Goal: Information Seeking & Learning: Learn about a topic

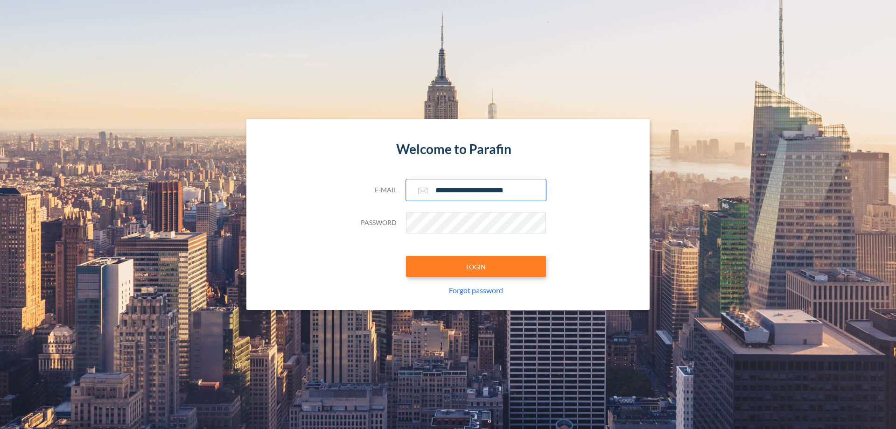
type input "**********"
click at [476, 266] on button "LOGIN" at bounding box center [476, 266] width 140 height 21
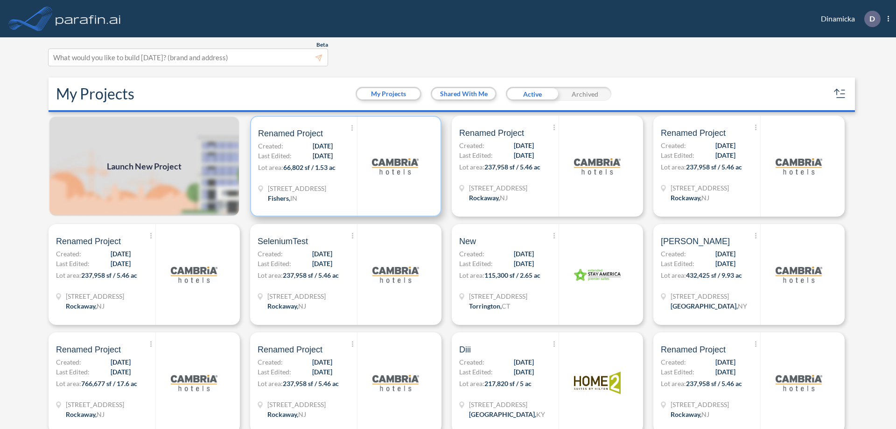
scroll to position [2, 0]
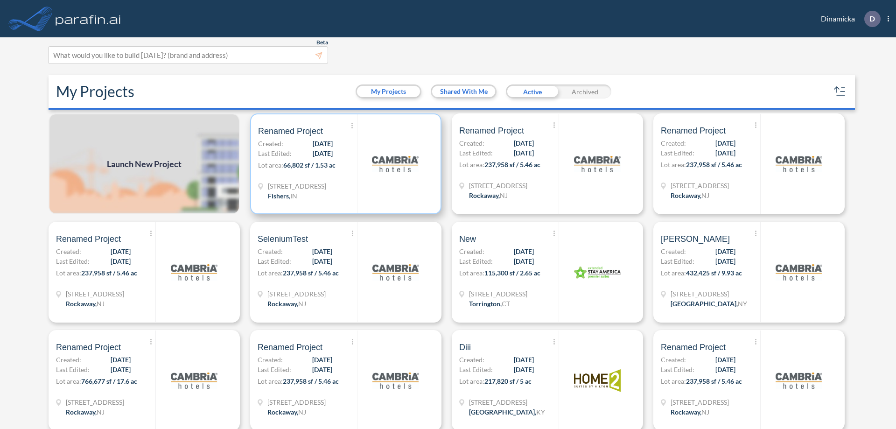
click at [344, 164] on p "Lot area: 66,802 sf / 1.53 ac" at bounding box center [307, 167] width 99 height 14
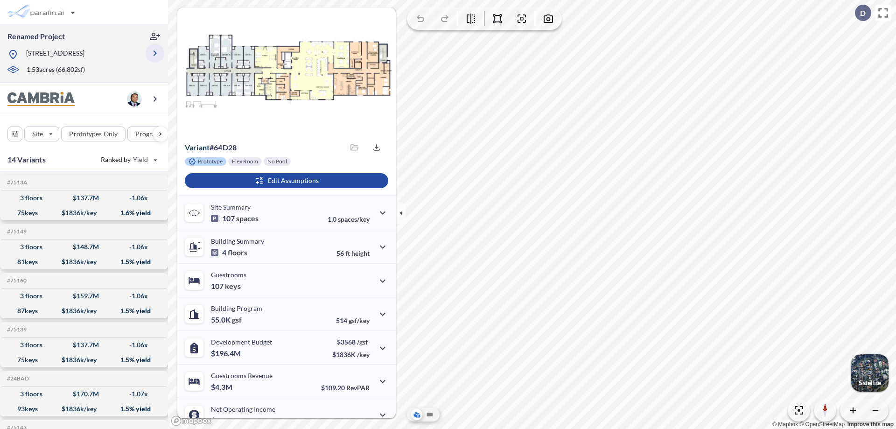
click at [155, 53] on icon "button" at bounding box center [154, 53] width 11 height 11
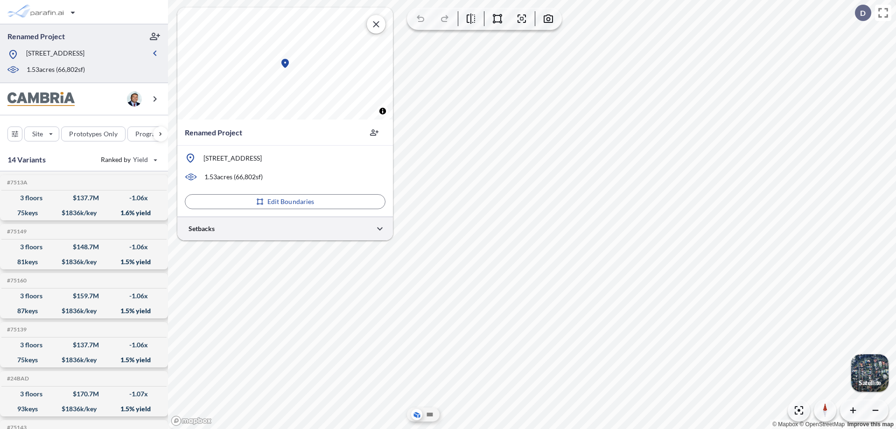
click at [285, 228] on div at bounding box center [285, 229] width 216 height 24
